Goal: Transaction & Acquisition: Purchase product/service

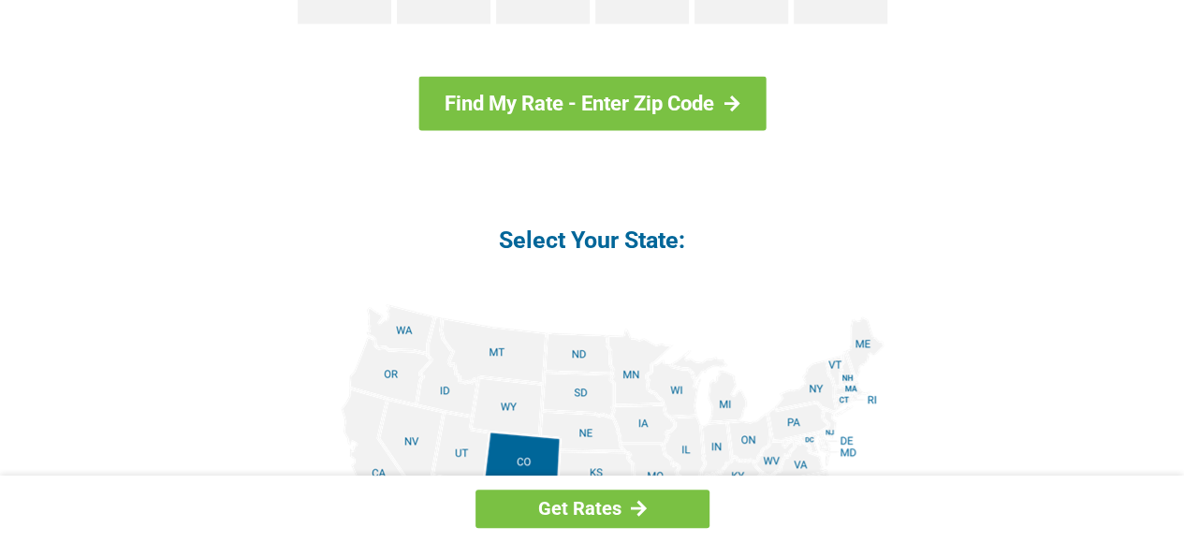
scroll to position [2153, 0]
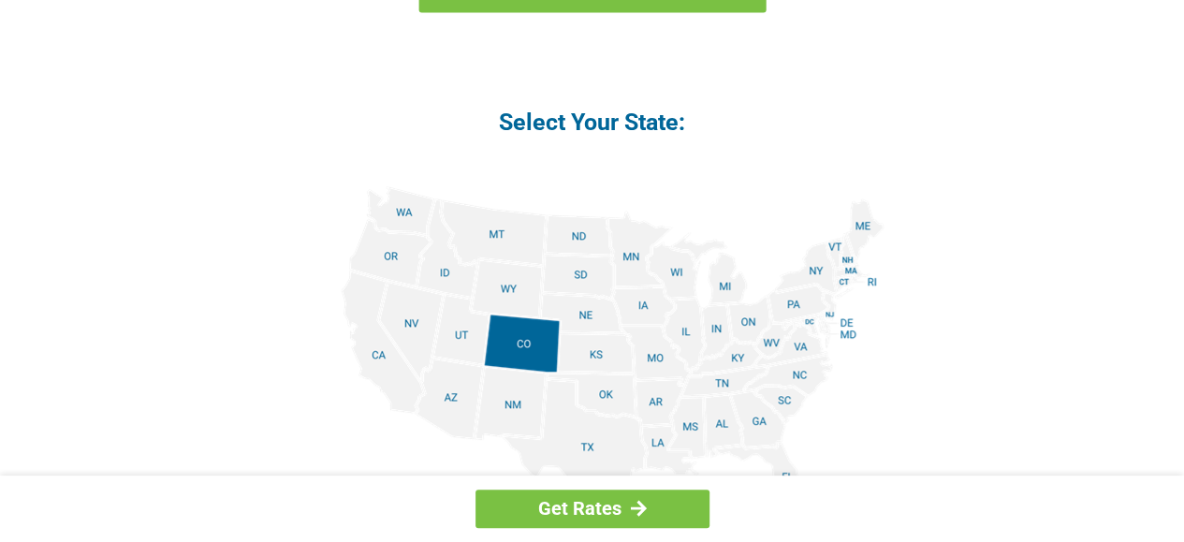
click at [402, 211] on img at bounding box center [593, 397] width 584 height 422
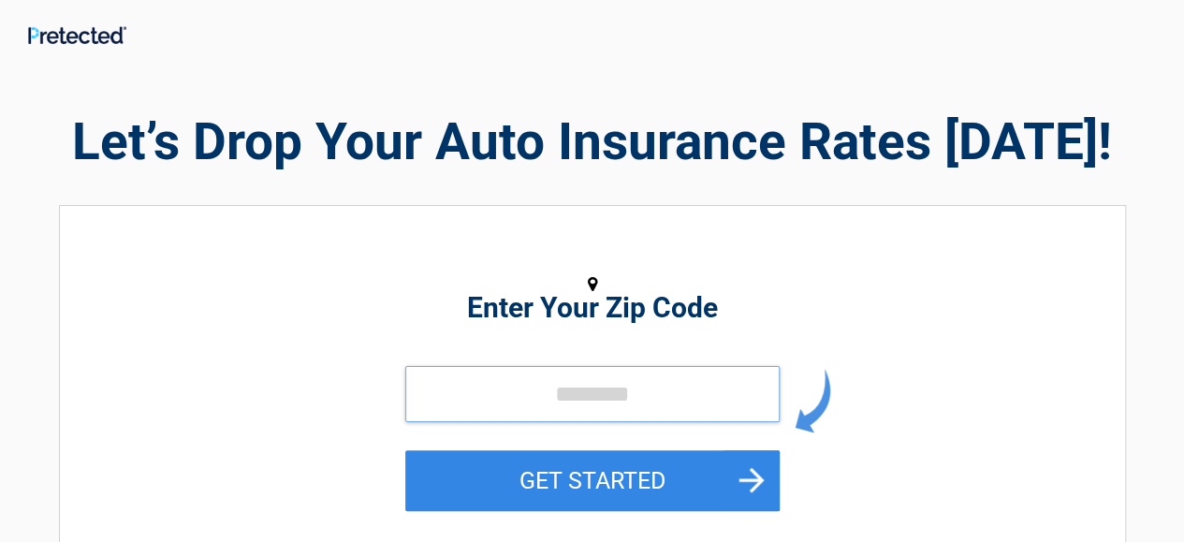
click at [437, 390] on input "tel" at bounding box center [592, 394] width 374 height 56
click at [543, 390] on input "tel" at bounding box center [592, 394] width 374 height 56
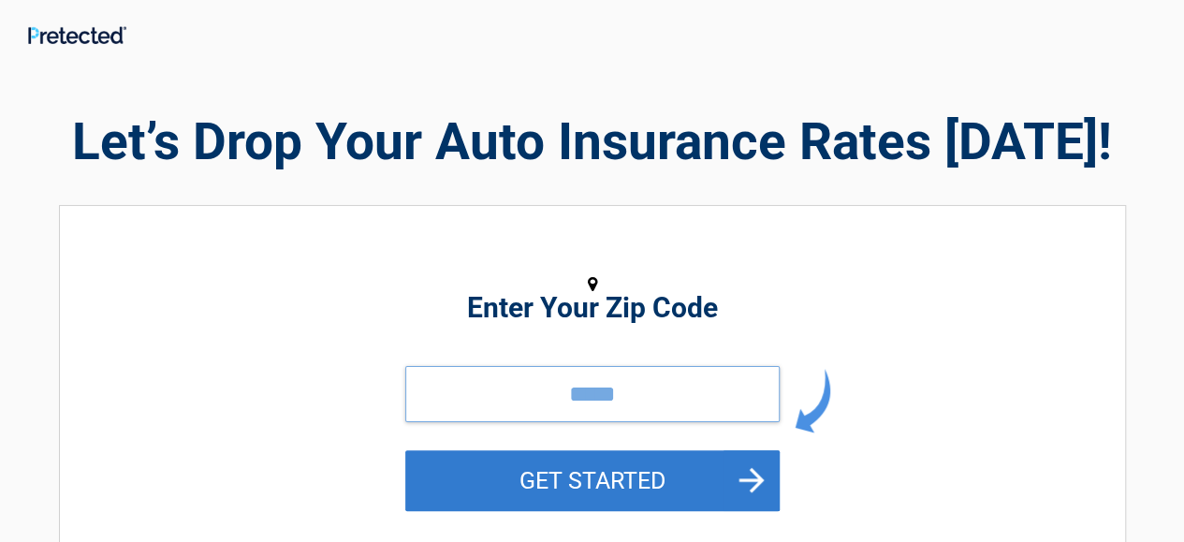
type input "*****"
click at [571, 470] on button "GET STARTED" at bounding box center [592, 480] width 374 height 61
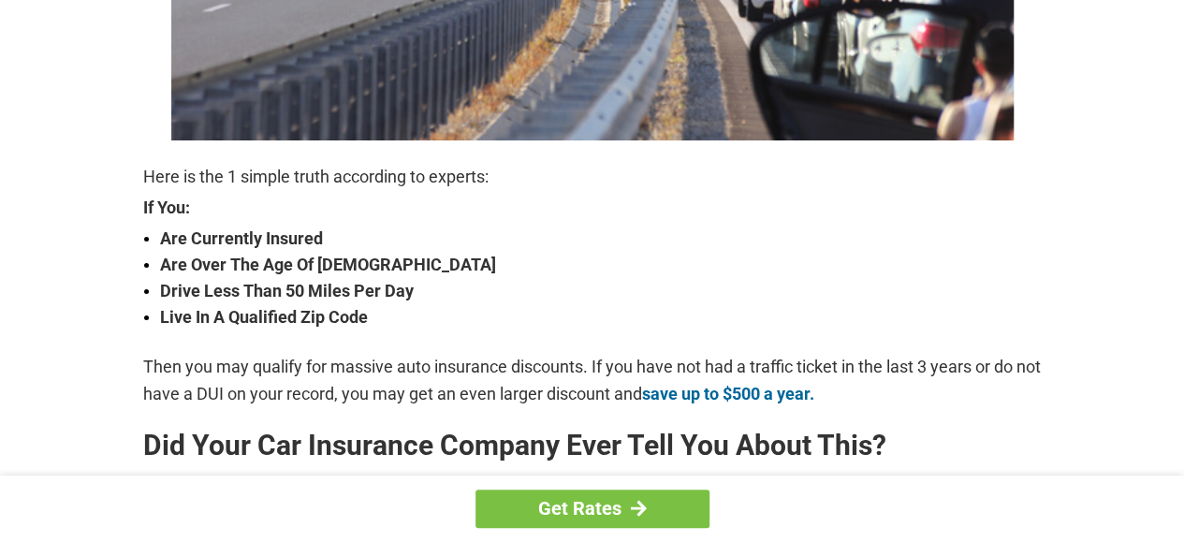
scroll to position [562, 0]
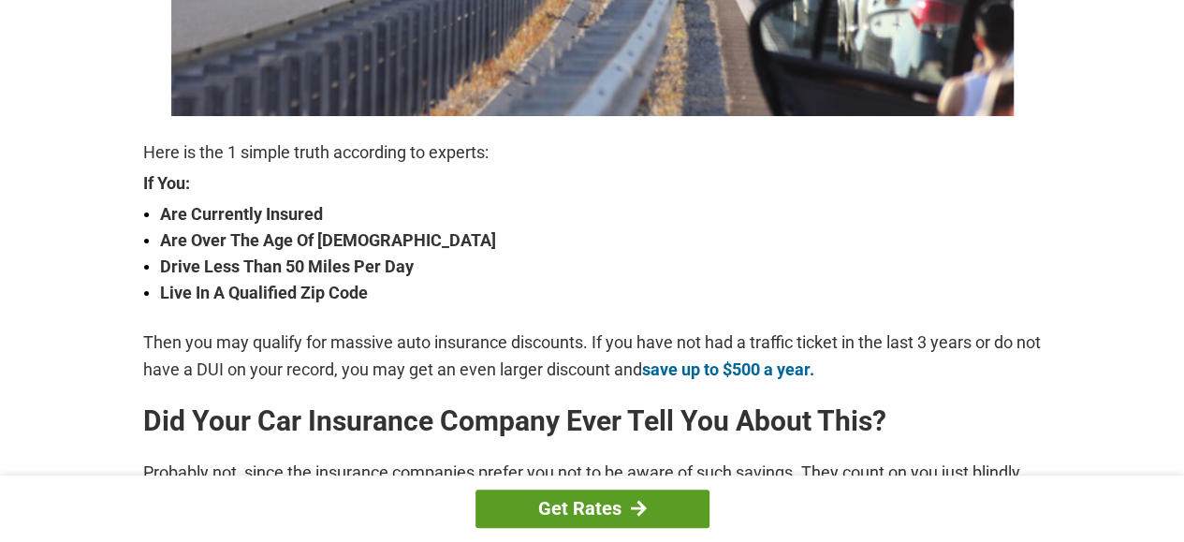
click at [581, 507] on link "Get Rates" at bounding box center [593, 509] width 234 height 38
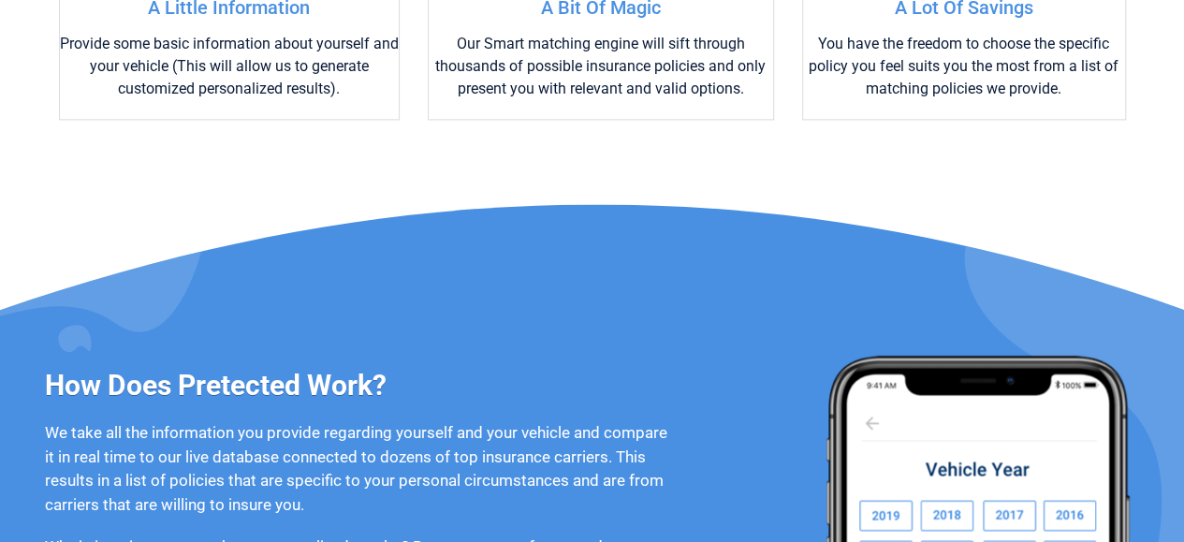
scroll to position [1779, 0]
